Goal: Information Seeking & Learning: Learn about a topic

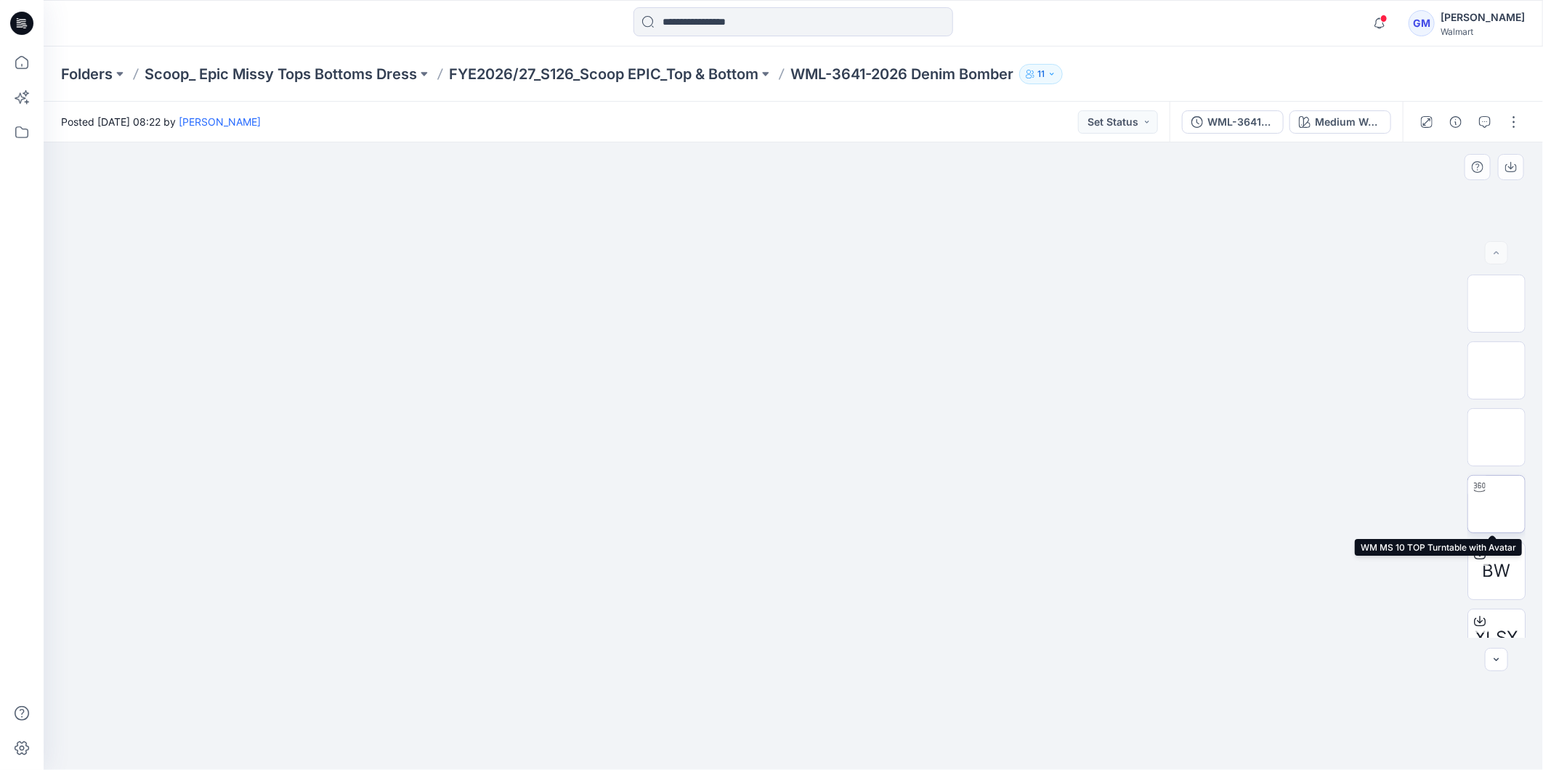
click at [1497, 504] on img at bounding box center [1497, 504] width 0 height 0
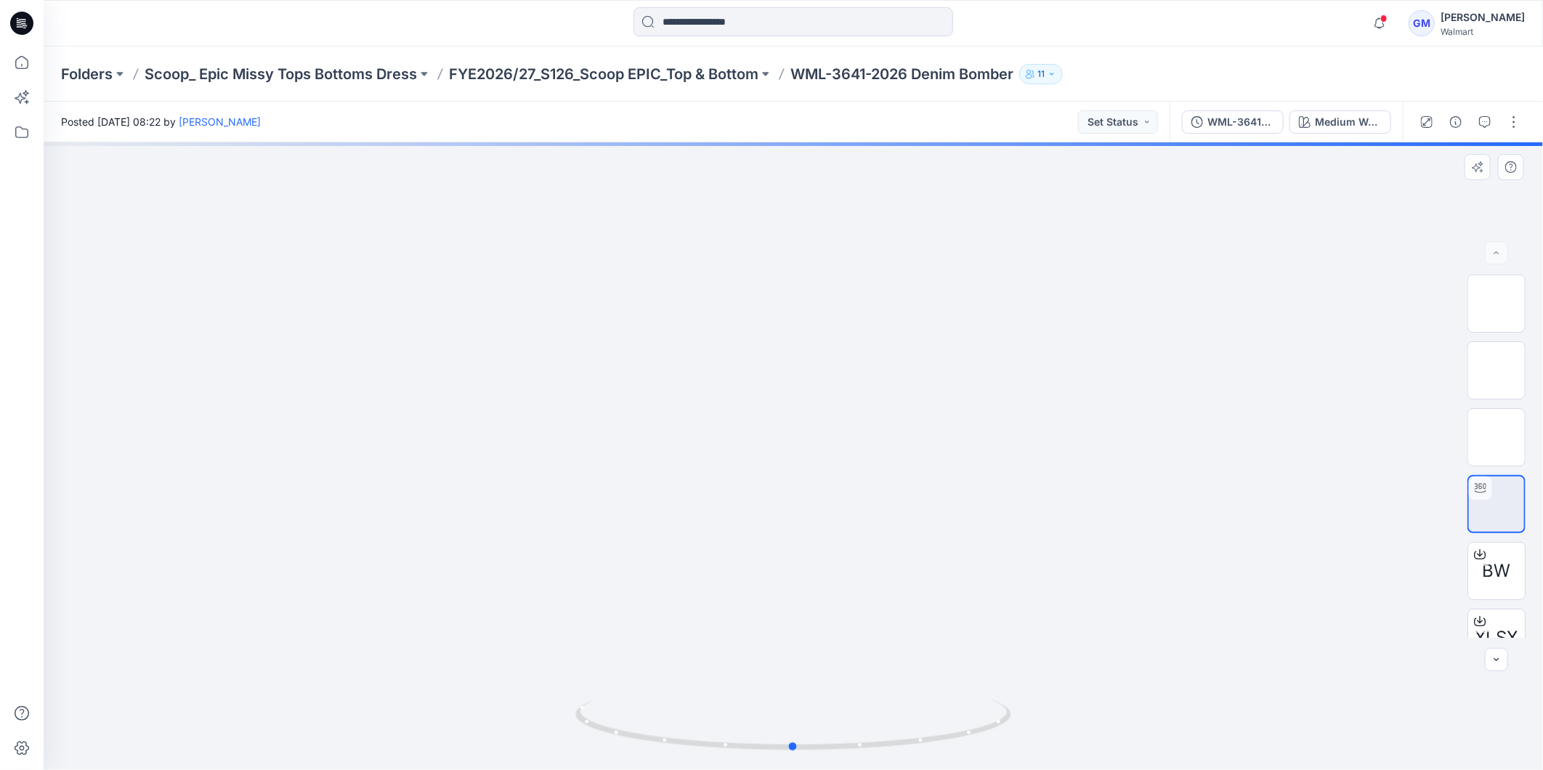
click at [788, 187] on div at bounding box center [793, 456] width 1499 height 628
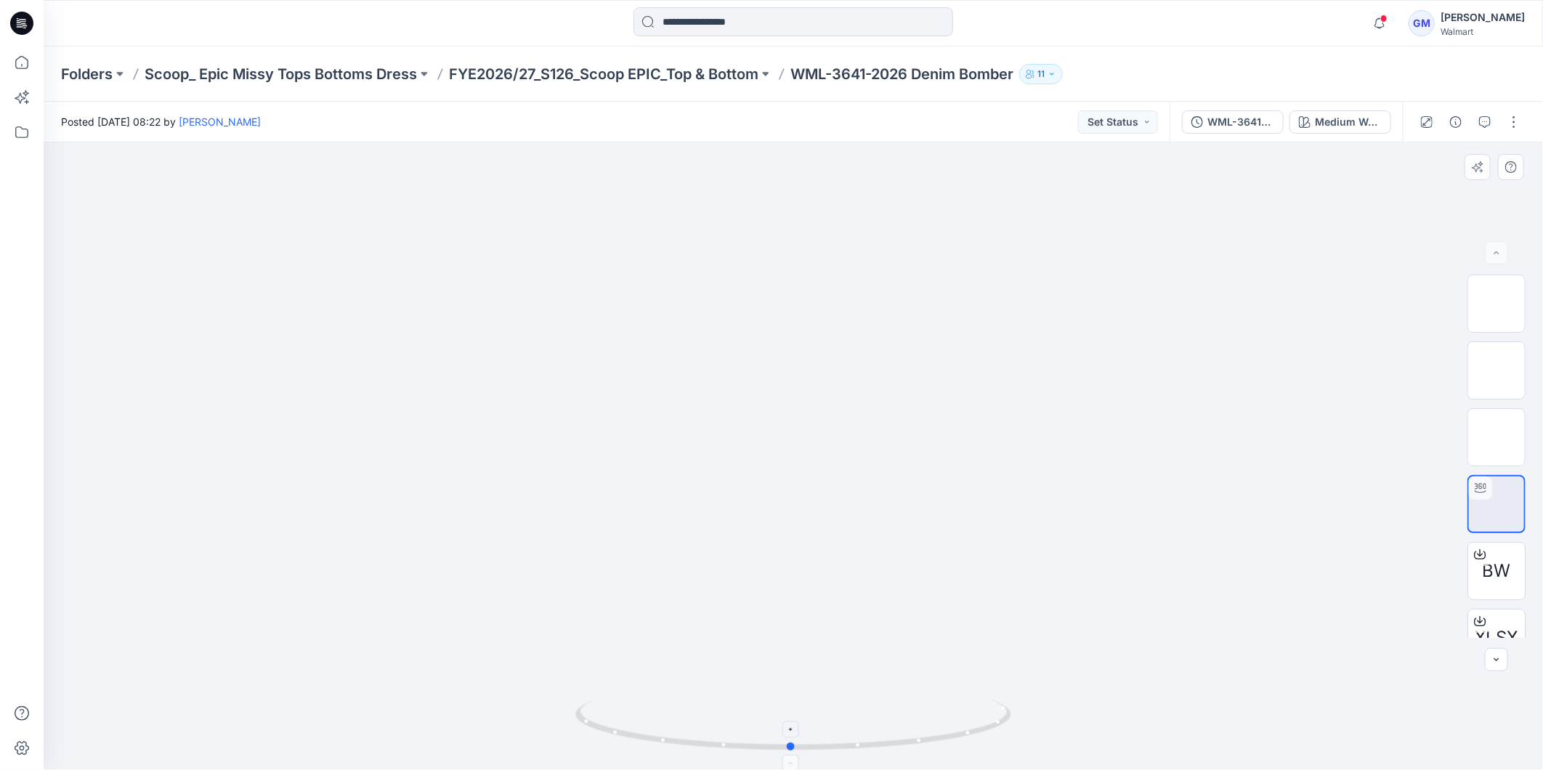
drag, startPoint x: 915, startPoint y: 752, endPoint x: 937, endPoint y: 732, distance: 29.8
click at [937, 732] on icon at bounding box center [795, 727] width 440 height 54
drag, startPoint x: 979, startPoint y: 724, endPoint x: 884, endPoint y: 735, distance: 95.8
click at [884, 735] on icon at bounding box center [795, 727] width 440 height 54
drag, startPoint x: 976, startPoint y: 730, endPoint x: 960, endPoint y: 721, distance: 19.2
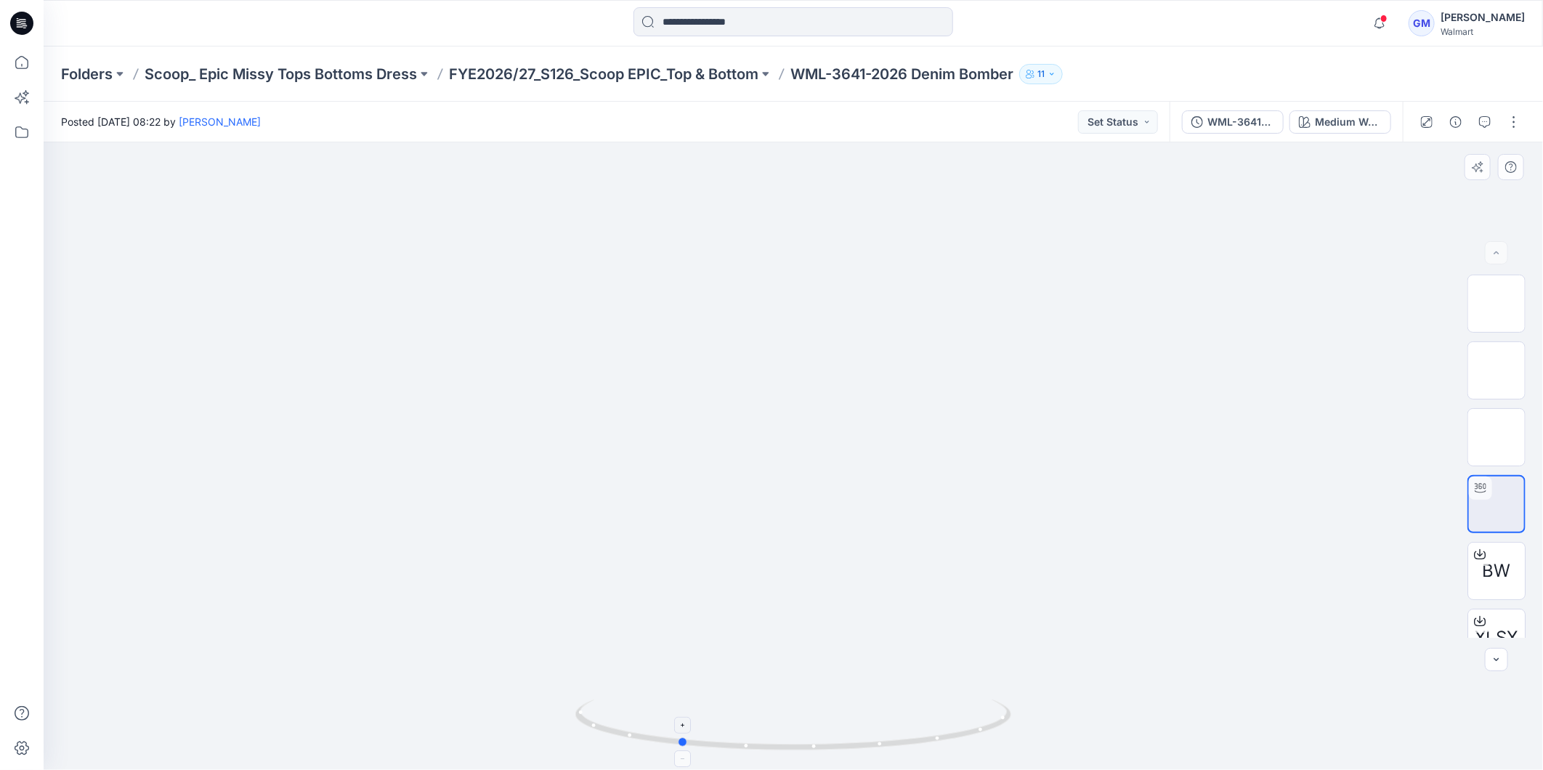
click at [960, 721] on icon at bounding box center [795, 727] width 440 height 54
click at [1241, 117] on div "WML-3641-2026_Rev1_Denim Bomber_ Full Colorway" at bounding box center [1240, 122] width 67 height 16
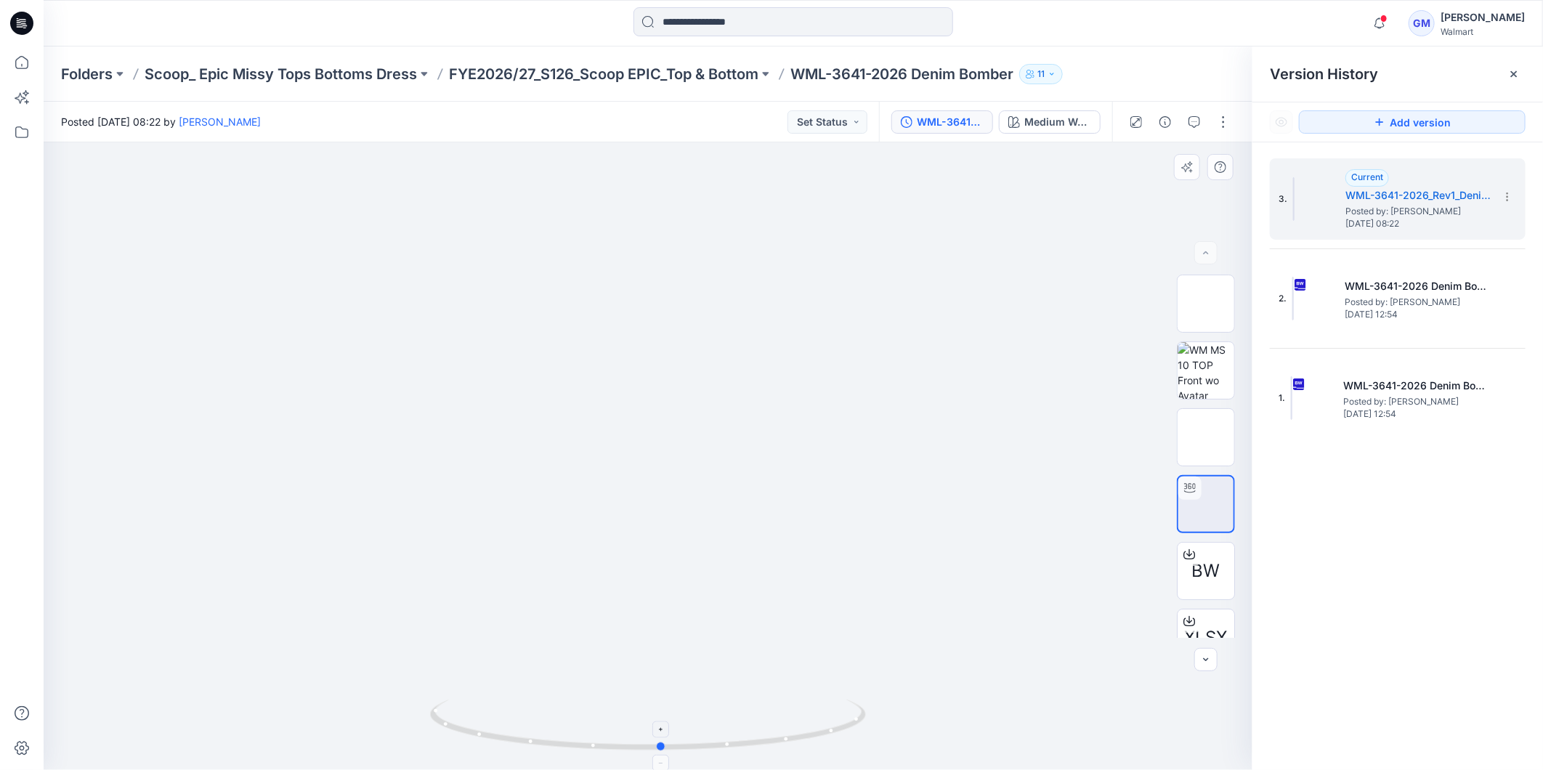
drag, startPoint x: 727, startPoint y: 741, endPoint x: 855, endPoint y: 705, distance: 132.7
click at [855, 705] on icon at bounding box center [650, 727] width 440 height 54
drag, startPoint x: 628, startPoint y: 280, endPoint x: 612, endPoint y: 513, distance: 233.0
click at [607, 142] on img at bounding box center [649, 142] width 1162 height 0
